Goal: Task Accomplishment & Management: Complete application form

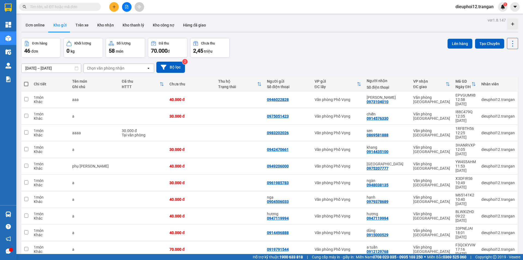
click at [108, 10] on div at bounding box center [126, 7] width 41 height 10
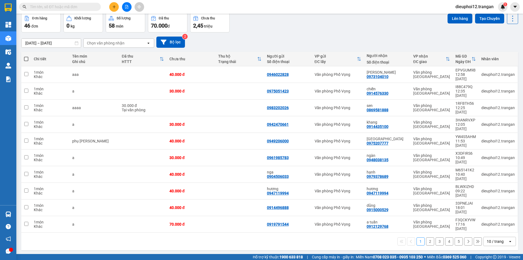
click at [111, 8] on button at bounding box center [114, 7] width 10 height 10
click at [131, 18] on div "Tạo đơn hàng" at bounding box center [136, 20] width 24 height 6
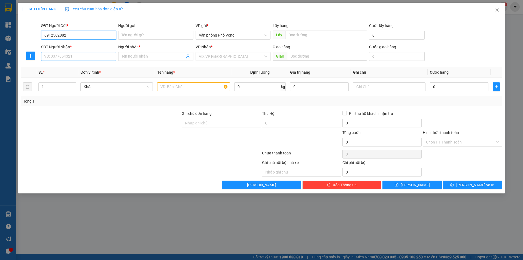
type input "0912562882"
click at [72, 53] on input "SĐT Người Nhận *" at bounding box center [78, 56] width 75 height 9
type input "09425444477"
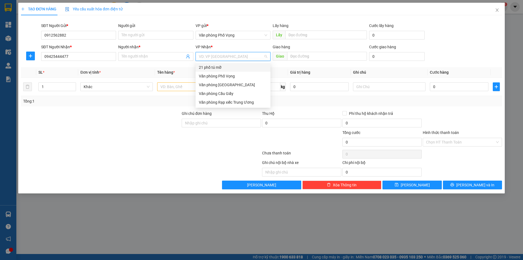
click at [213, 59] on input "search" at bounding box center [231, 56] width 65 height 8
click at [225, 84] on div "Văn phòng [GEOGRAPHIC_DATA]" at bounding box center [233, 85] width 68 height 6
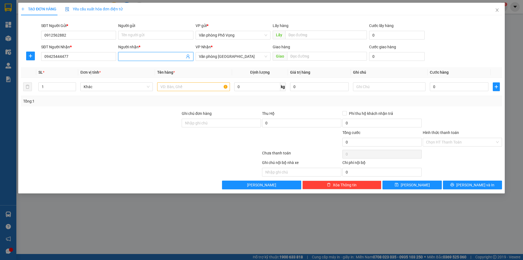
click at [157, 58] on input "Người nhận *" at bounding box center [152, 56] width 63 height 6
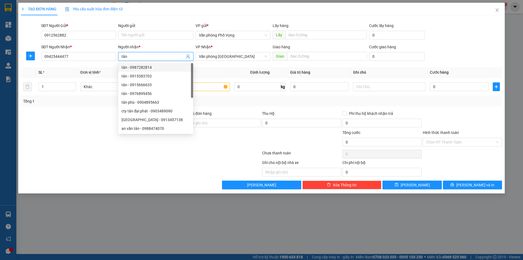
type input "tân"
click at [216, 68] on th "Tên hàng *" at bounding box center [193, 72] width 77 height 11
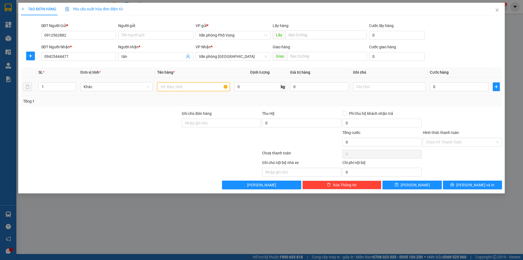
click at [206, 85] on input "text" at bounding box center [193, 86] width 72 height 9
type input "a"
click at [51, 86] on input "1" at bounding box center [57, 87] width 37 height 8
type input "2"
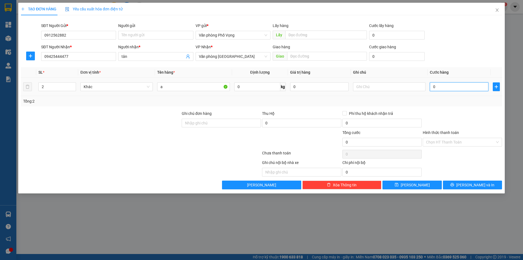
click at [451, 91] on input "0" at bounding box center [459, 86] width 59 height 9
type input "1"
type input "15"
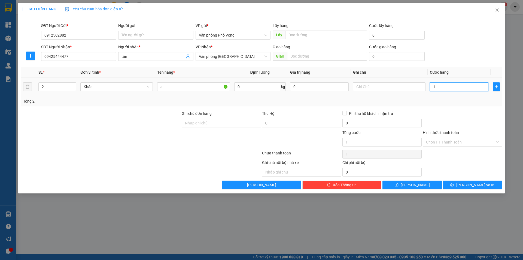
type input "15"
type input "150"
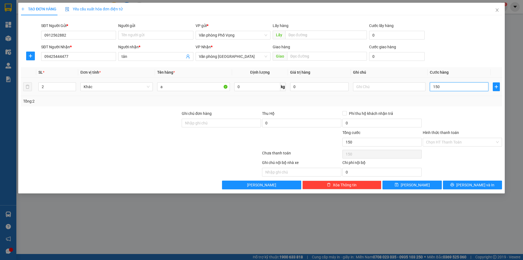
type input "1.500"
type input "15.000"
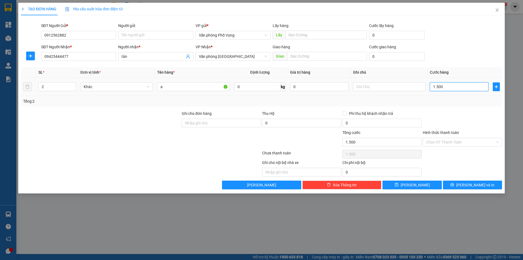
type input "15.000"
type input "150.000"
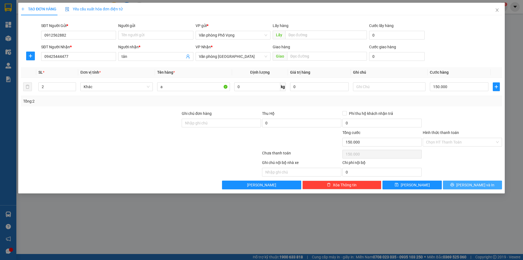
click at [485, 184] on button "[PERSON_NAME] và In" at bounding box center [472, 184] width 59 height 9
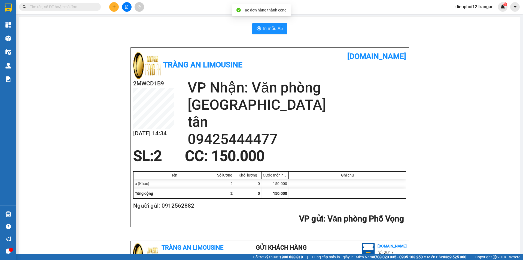
scroll to position [159, 0]
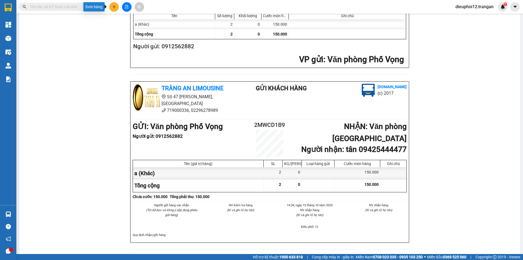
click at [110, 6] on button at bounding box center [114, 7] width 10 height 10
click at [123, 21] on div "Tạo đơn hàng" at bounding box center [132, 20] width 41 height 10
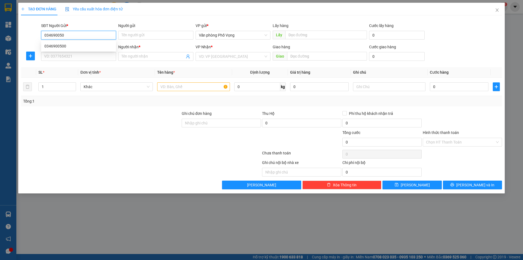
type input "0346900500"
click at [61, 47] on div "0346900500" at bounding box center [78, 46] width 68 height 6
type input "0775720308"
type input "tuấn"
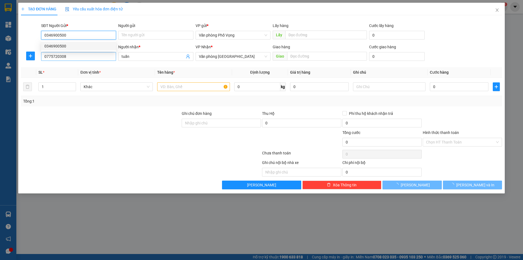
type input "40.000"
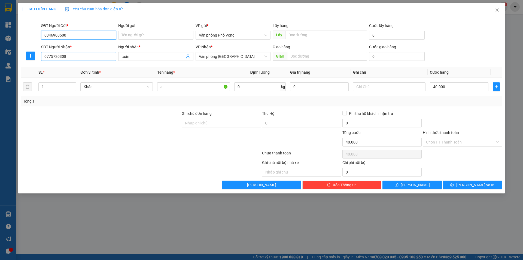
type input "0346900500"
click at [75, 55] on input "0775720308" at bounding box center [78, 56] width 75 height 9
type input "0979378689"
click at [70, 68] on div "0979378689 - hạnh" at bounding box center [78, 67] width 68 height 6
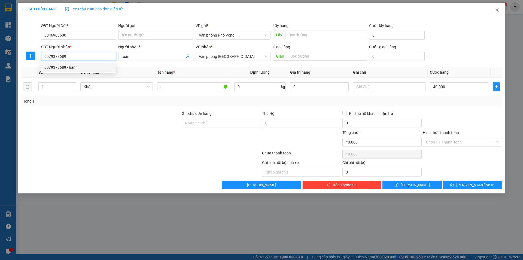
type input "hạnh"
type input "0979378689"
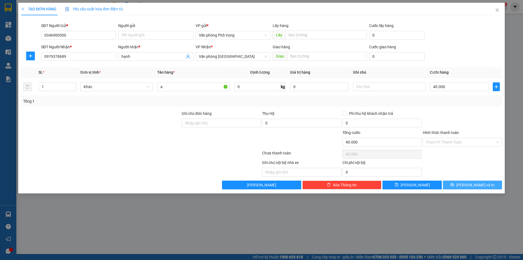
click at [454, 185] on icon "printer" at bounding box center [452, 185] width 4 height 4
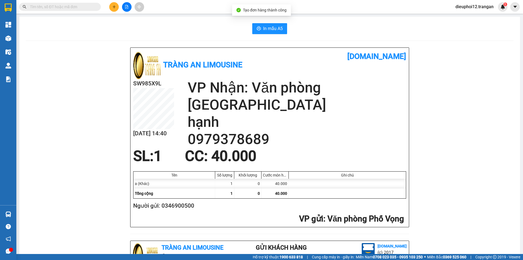
scroll to position [159, 0]
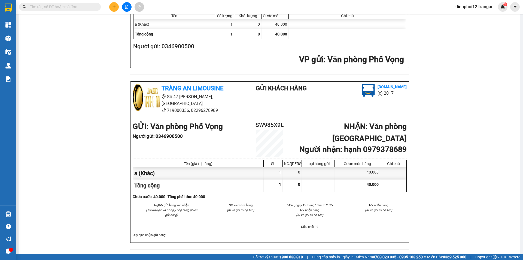
click at [117, 6] on button at bounding box center [114, 7] width 10 height 10
click at [129, 19] on div "Tạo đơn hàng" at bounding box center [136, 20] width 24 height 6
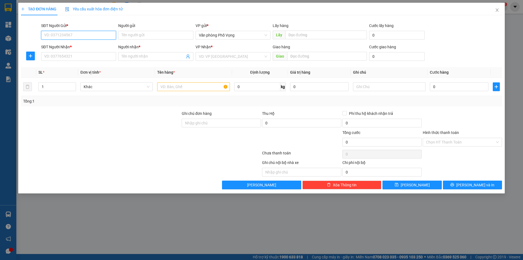
click at [62, 34] on input "SĐT Người Gửi *" at bounding box center [78, 35] width 75 height 9
click at [89, 44] on div "0973502227" at bounding box center [78, 46] width 68 height 6
type input "0973502227"
type input "0975207777"
type input "[GEOGRAPHIC_DATA]"
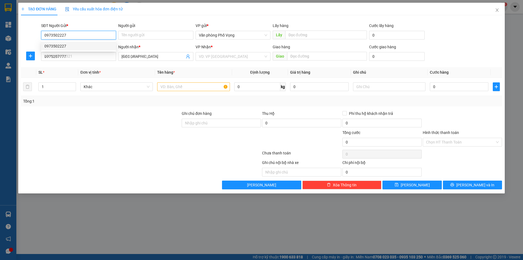
type input "40.000"
type input "0973502227"
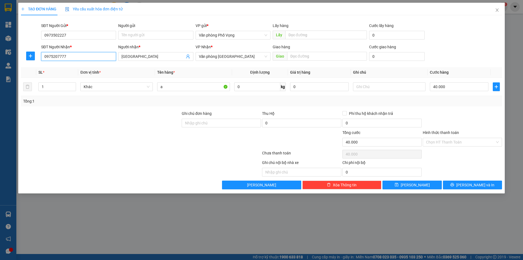
click at [93, 57] on input "0975207777" at bounding box center [78, 56] width 75 height 9
click at [482, 186] on span "[PERSON_NAME] và In" at bounding box center [475, 185] width 38 height 6
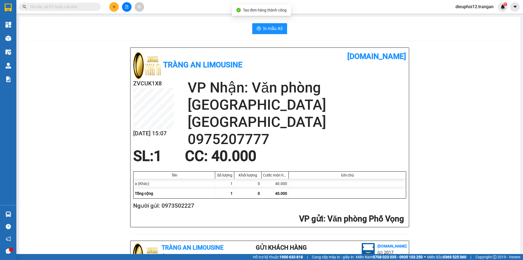
scroll to position [159, 0]
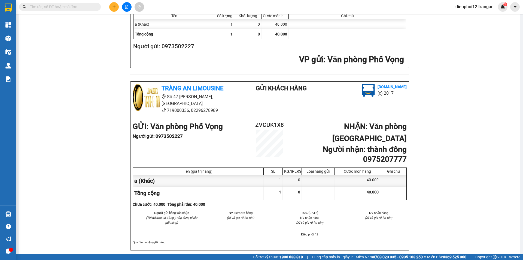
click at [110, 5] on button at bounding box center [114, 7] width 10 height 10
click at [130, 20] on div "Tạo đơn hàng" at bounding box center [136, 20] width 24 height 6
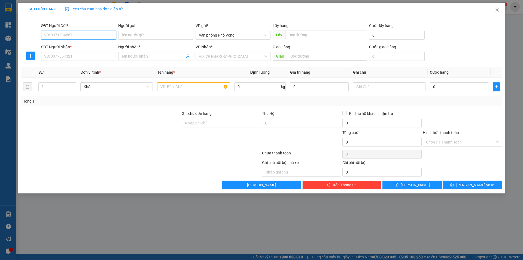
click at [101, 39] on input "SĐT Người Gửi *" at bounding box center [78, 35] width 75 height 9
type input "0915680999"
click at [67, 45] on div "0915680999" at bounding box center [78, 46] width 68 height 6
type input "0963637356"
type input "lan"
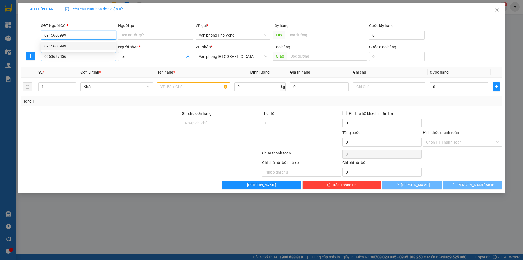
type input "70.000"
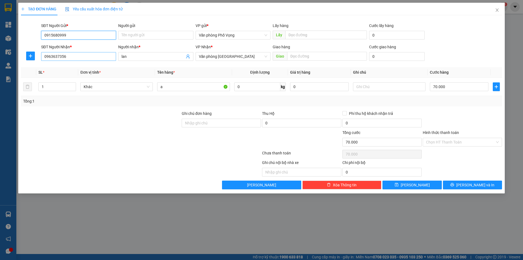
type input "0915680999"
click at [79, 60] on input "0963637356" at bounding box center [78, 56] width 75 height 9
click at [66, 66] on div "0963637356 - lan" at bounding box center [78, 67] width 68 height 6
type input "0963637356"
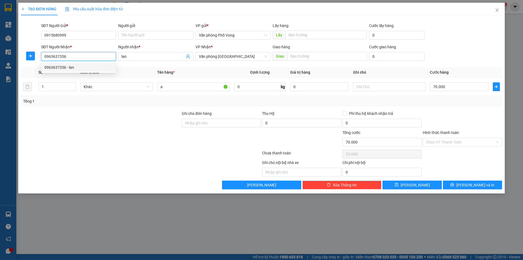
type input "40.000"
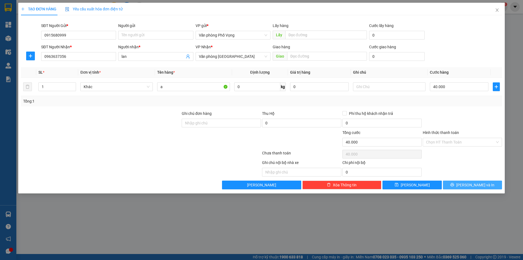
click at [472, 184] on span "[PERSON_NAME] và In" at bounding box center [475, 185] width 38 height 6
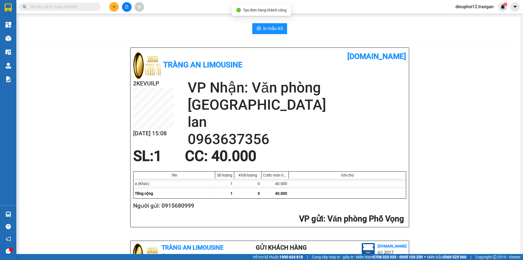
scroll to position [159, 0]
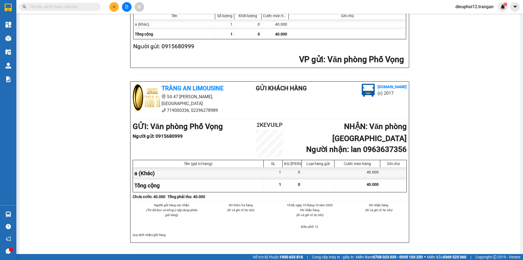
click at [119, 6] on div at bounding box center [126, 7] width 41 height 10
